Goal: Transaction & Acquisition: Download file/media

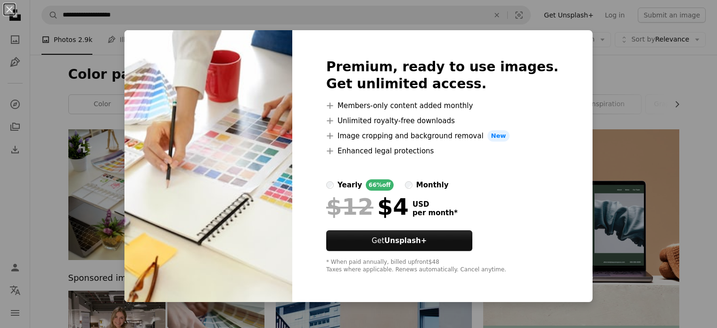
scroll to position [83, 0]
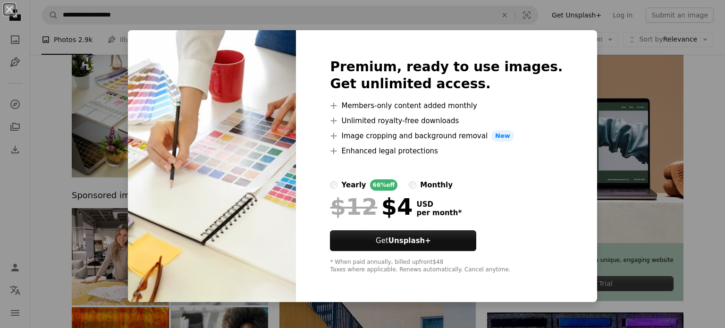
click at [119, 167] on div "An X shape Premium, ready to use images. Get unlimited access. A plus sign Memb…" at bounding box center [362, 164] width 725 height 328
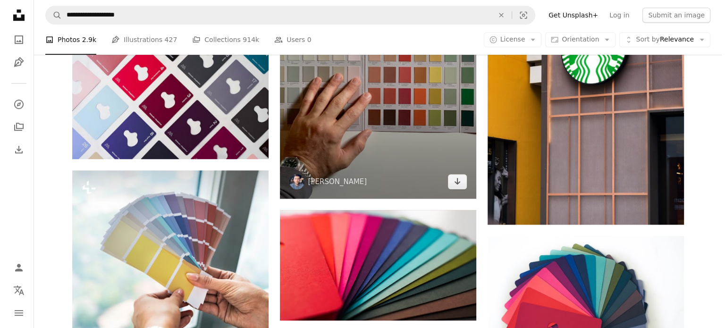
scroll to position [619, 0]
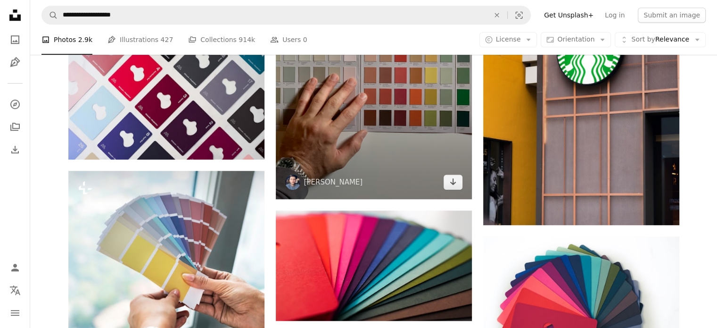
click at [384, 137] on img at bounding box center [374, 68] width 196 height 262
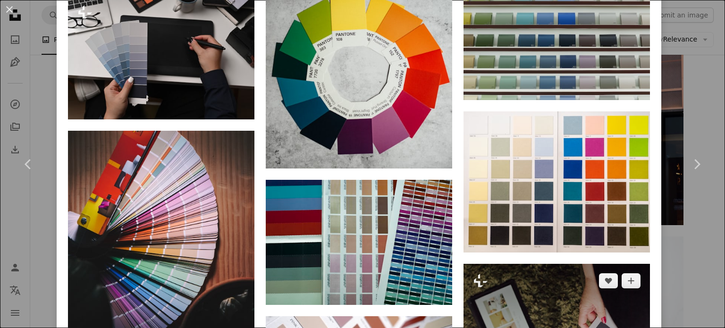
scroll to position [1039, 0]
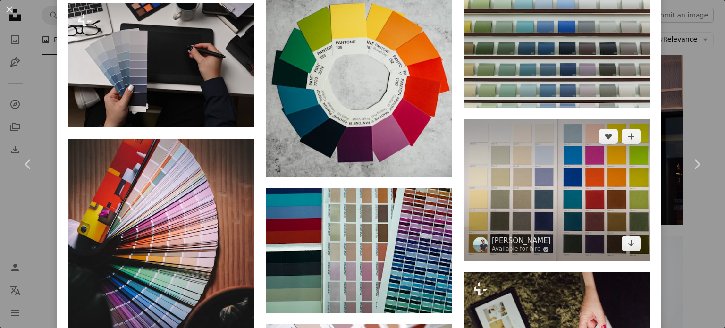
click at [528, 209] on img at bounding box center [556, 189] width 186 height 141
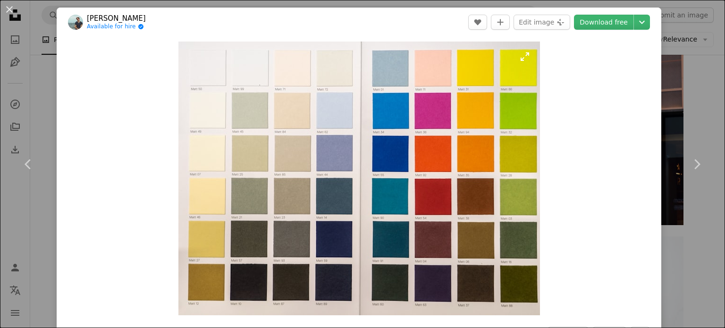
click at [368, 169] on img "Zoom in on this image" at bounding box center [358, 179] width 361 height 274
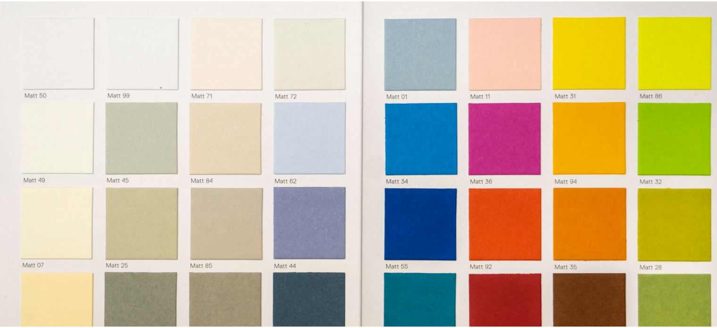
scroll to position [105, 0]
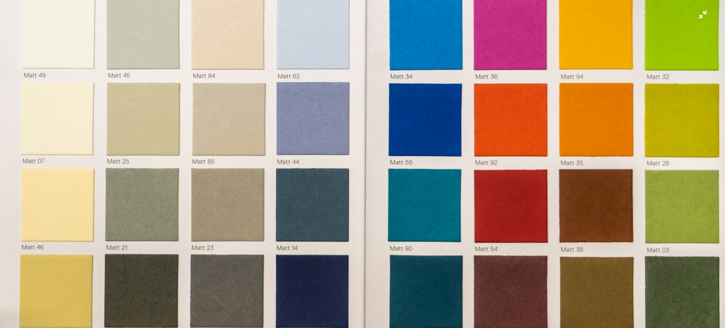
click at [428, 147] on img "Zoom out on this image" at bounding box center [363, 169] width 726 height 550
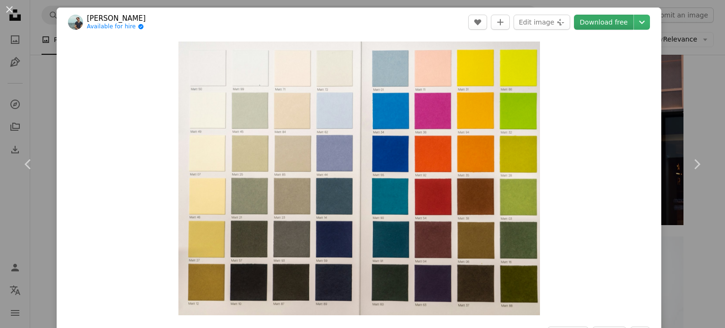
click at [597, 25] on link "Download free" at bounding box center [603, 22] width 59 height 15
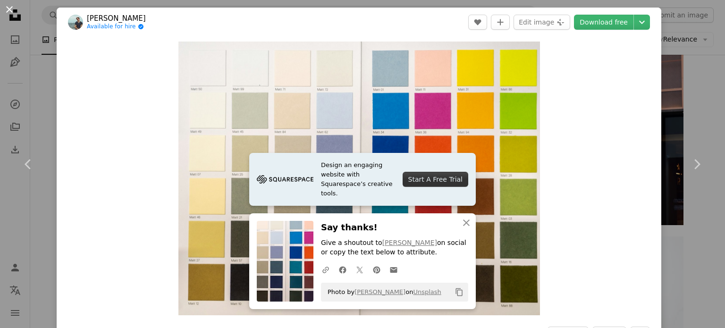
click at [13, 9] on button "An X shape" at bounding box center [9, 9] width 11 height 11
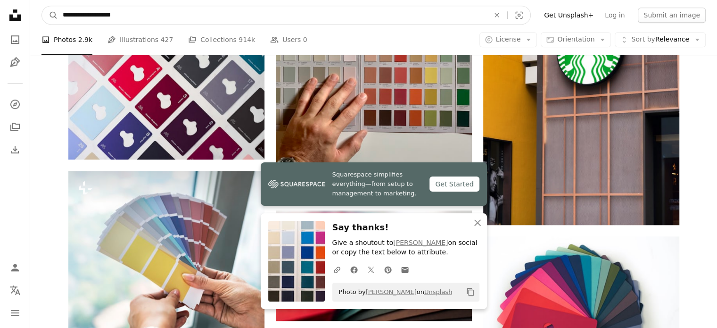
click at [100, 17] on input "**********" at bounding box center [272, 15] width 429 height 18
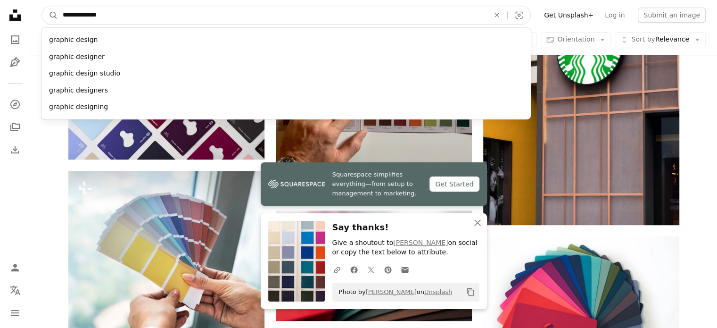
click at [115, 13] on input "**********" at bounding box center [272, 15] width 429 height 18
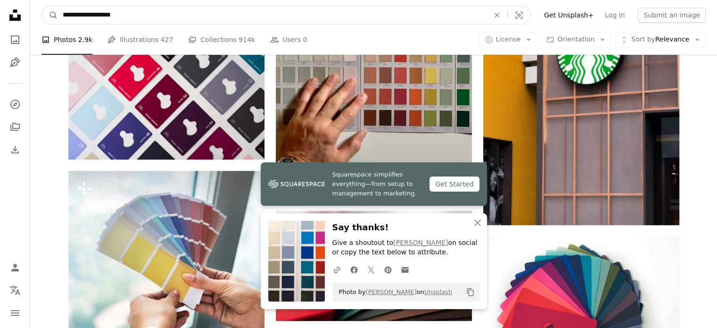
type input "**********"
click button "A magnifying glass" at bounding box center [50, 15] width 16 height 18
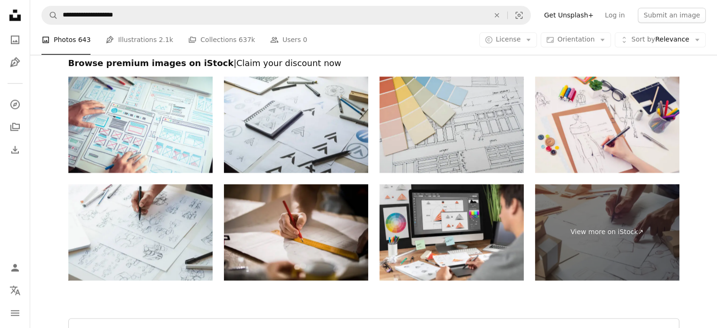
scroll to position [1410, 0]
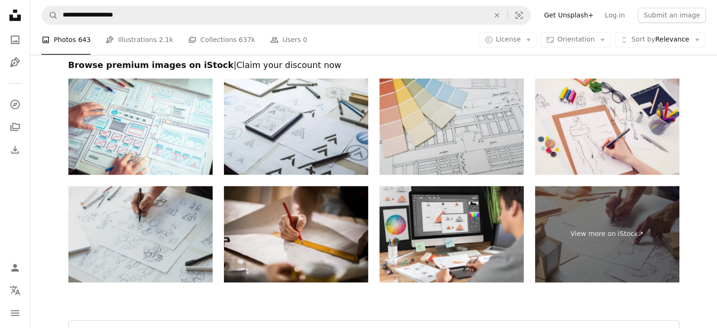
click at [181, 239] on img at bounding box center [140, 234] width 144 height 96
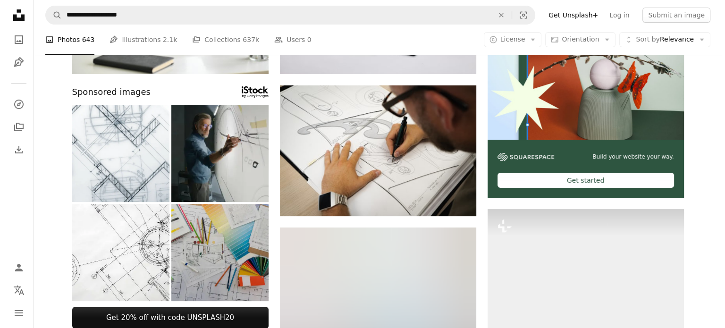
scroll to position [184, 0]
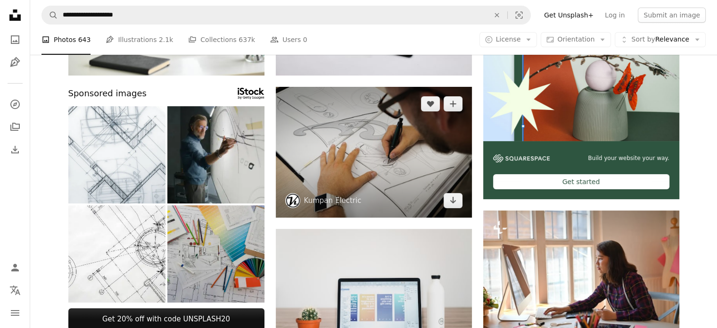
click at [379, 145] on img at bounding box center [374, 152] width 196 height 131
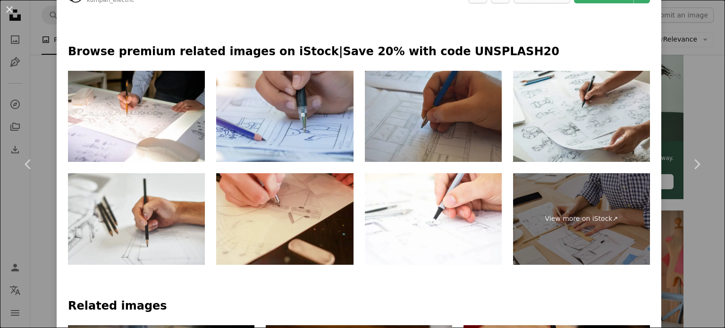
scroll to position [435, 0]
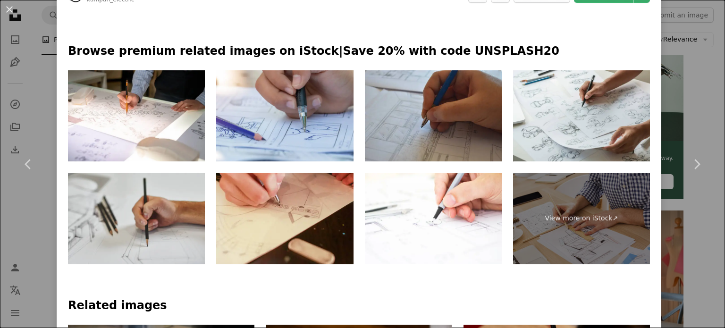
click at [129, 234] on img at bounding box center [136, 219] width 137 height 92
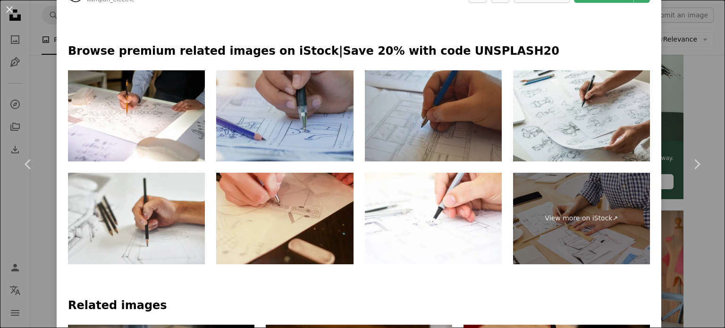
click at [289, 102] on img at bounding box center [284, 116] width 137 height 92
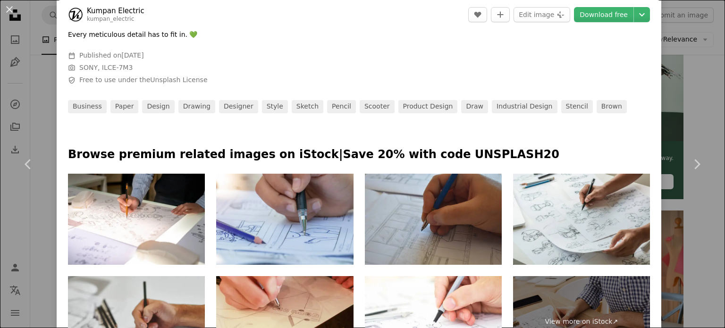
scroll to position [330, 0]
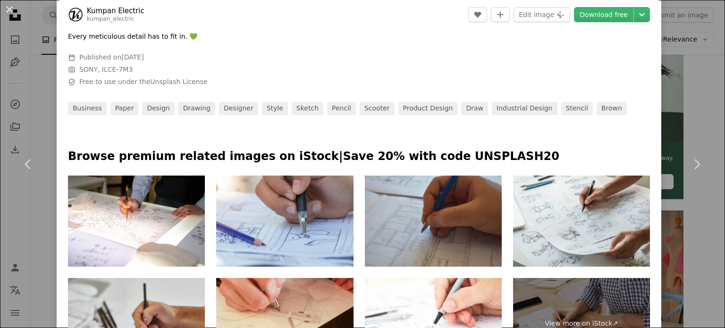
click at [157, 197] on img at bounding box center [136, 221] width 137 height 92
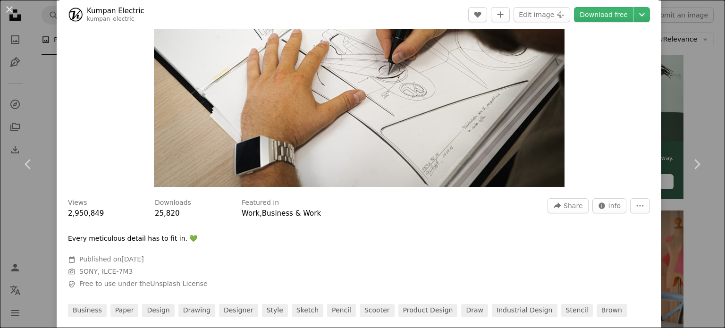
scroll to position [0, 0]
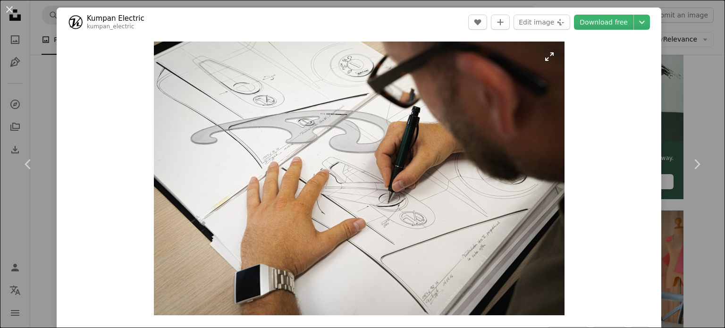
click at [472, 130] on img "Zoom in on this image" at bounding box center [359, 179] width 410 height 274
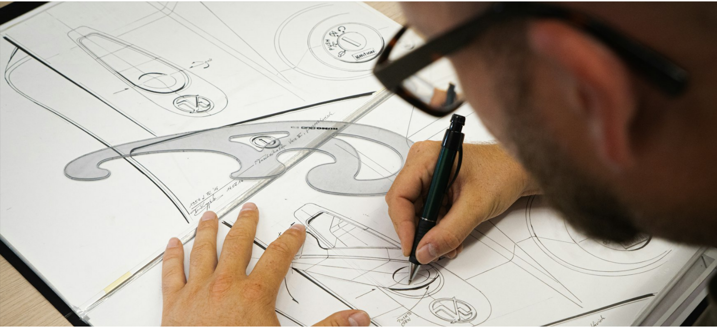
scroll to position [73, 0]
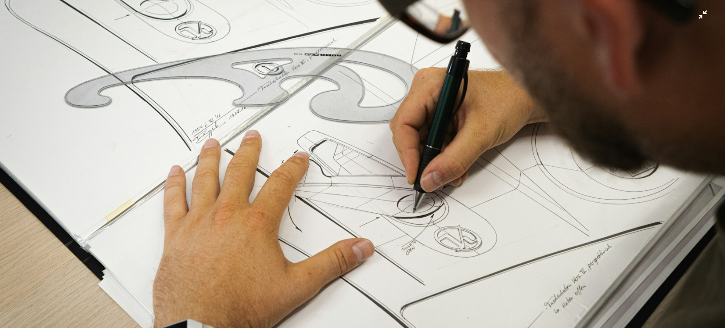
click at [428, 154] on img "Zoom out on this image" at bounding box center [363, 168] width 726 height 484
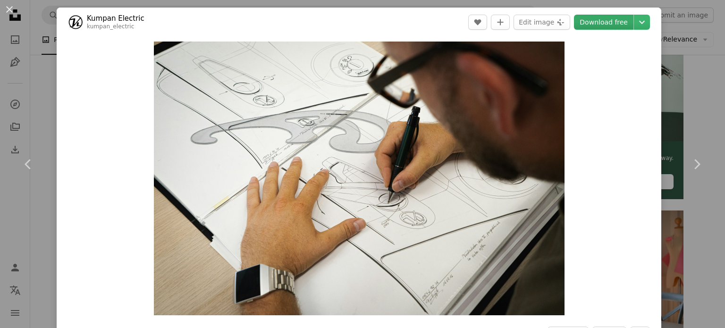
click at [609, 20] on link "Download free" at bounding box center [603, 22] width 59 height 15
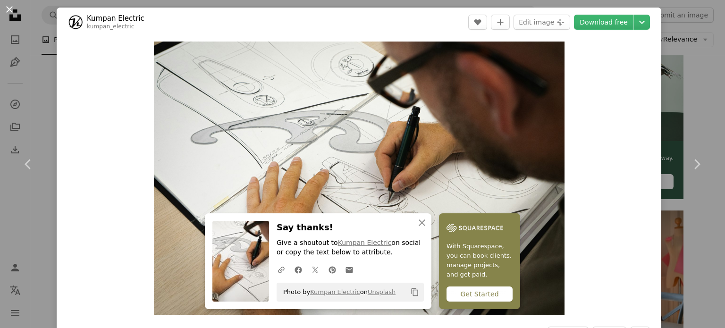
click at [9, 12] on button "An X shape" at bounding box center [9, 9] width 11 height 11
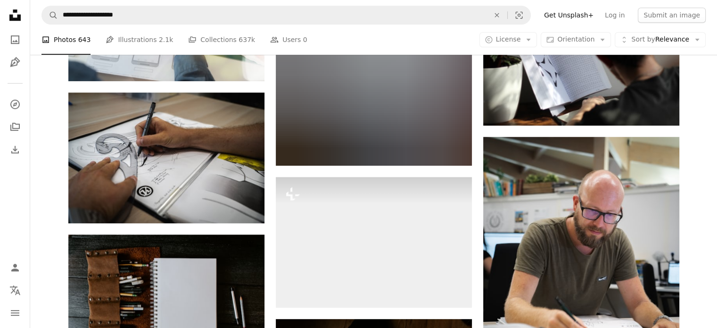
scroll to position [681, 0]
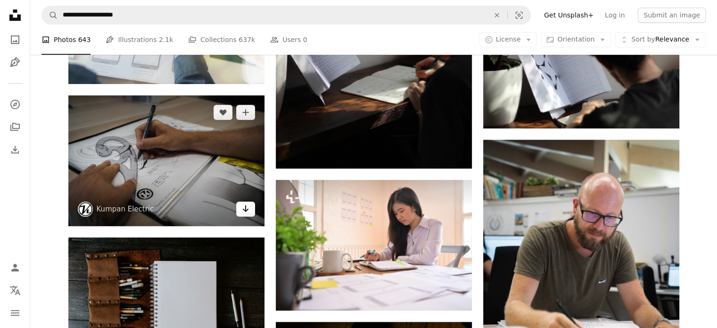
click at [244, 208] on icon "Arrow pointing down" at bounding box center [246, 208] width 8 height 11
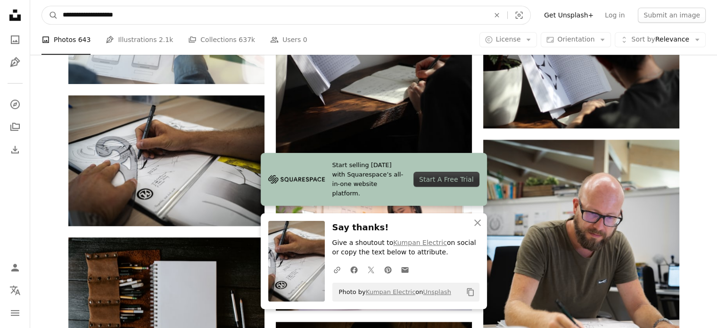
click at [177, 16] on input "**********" at bounding box center [272, 15] width 429 height 18
type input "*"
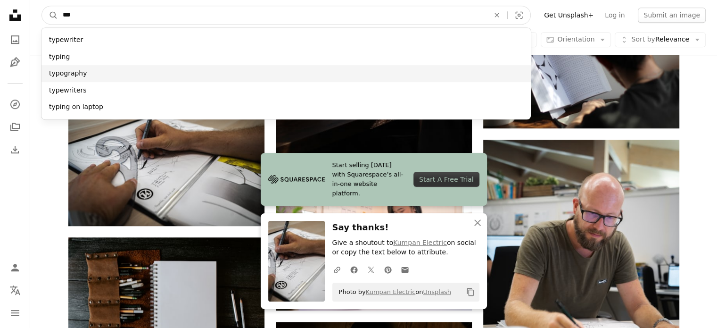
type input "***"
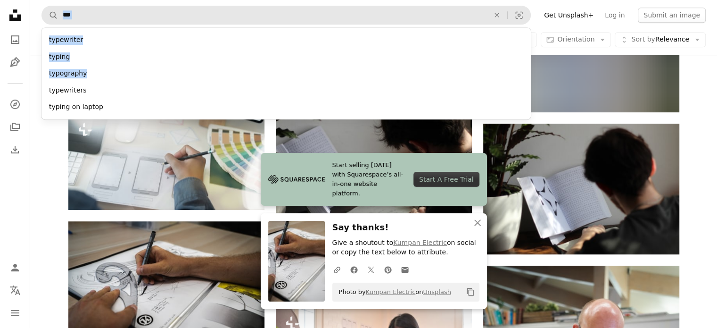
scroll to position [555, 0]
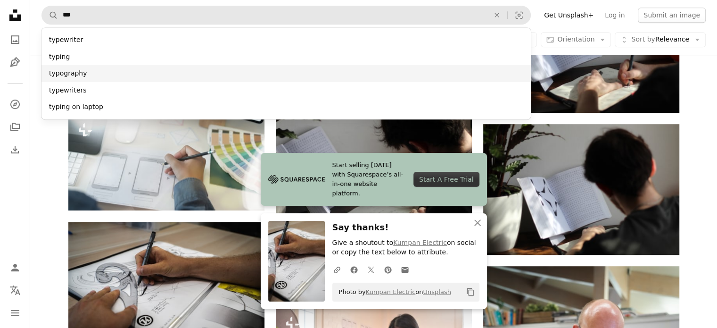
drag, startPoint x: 89, startPoint y: 72, endPoint x: 108, endPoint y: 81, distance: 21.7
click at [108, 81] on div "typography" at bounding box center [287, 73] width 490 height 17
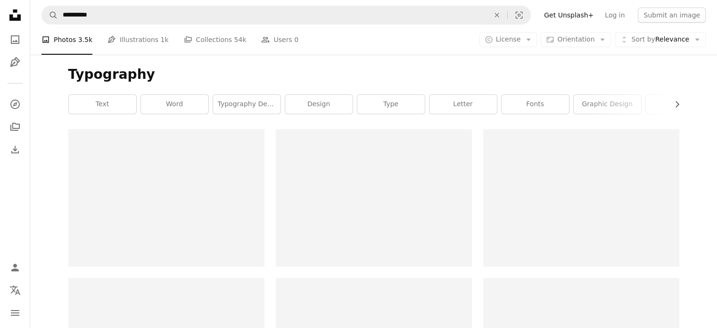
click at [108, 81] on h1 "Typography" at bounding box center [373, 74] width 611 height 17
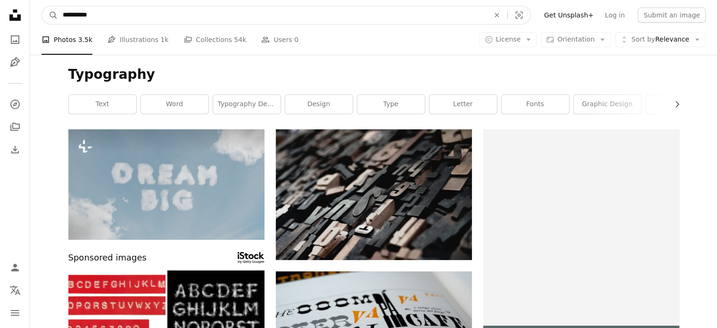
click at [147, 15] on input "**********" at bounding box center [272, 15] width 429 height 18
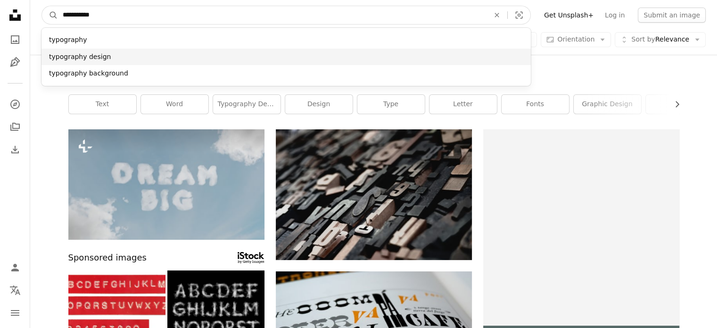
type input "**********"
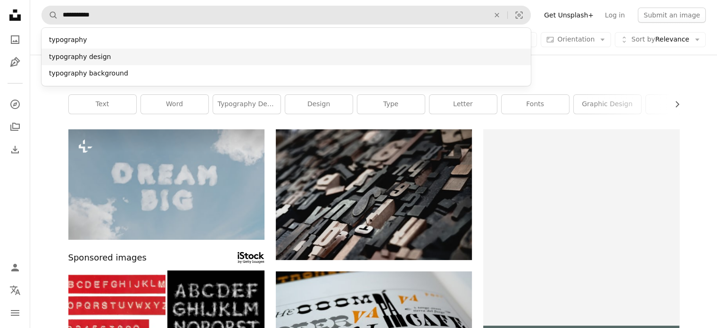
click at [123, 54] on div "typography design" at bounding box center [287, 57] width 490 height 17
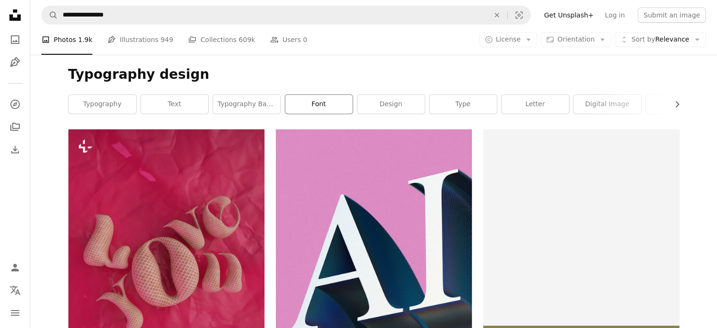
click at [322, 105] on link "font" at bounding box center [318, 104] width 67 height 19
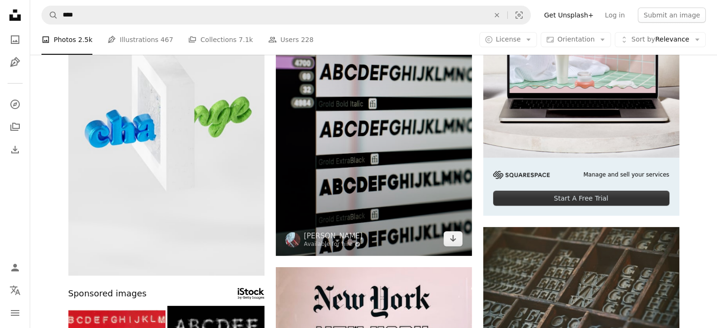
scroll to position [169, 0]
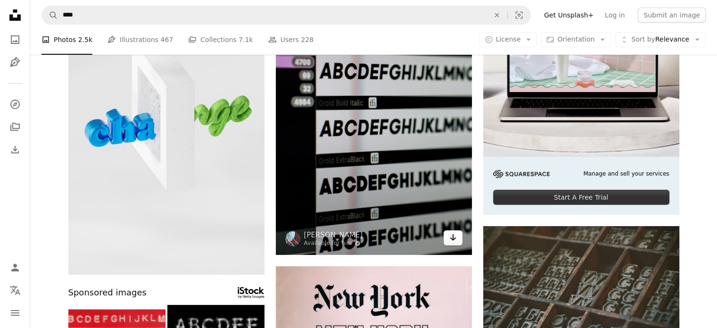
click at [457, 236] on link "Arrow pointing down" at bounding box center [453, 237] width 19 height 15
